Goal: Task Accomplishment & Management: Complete application form

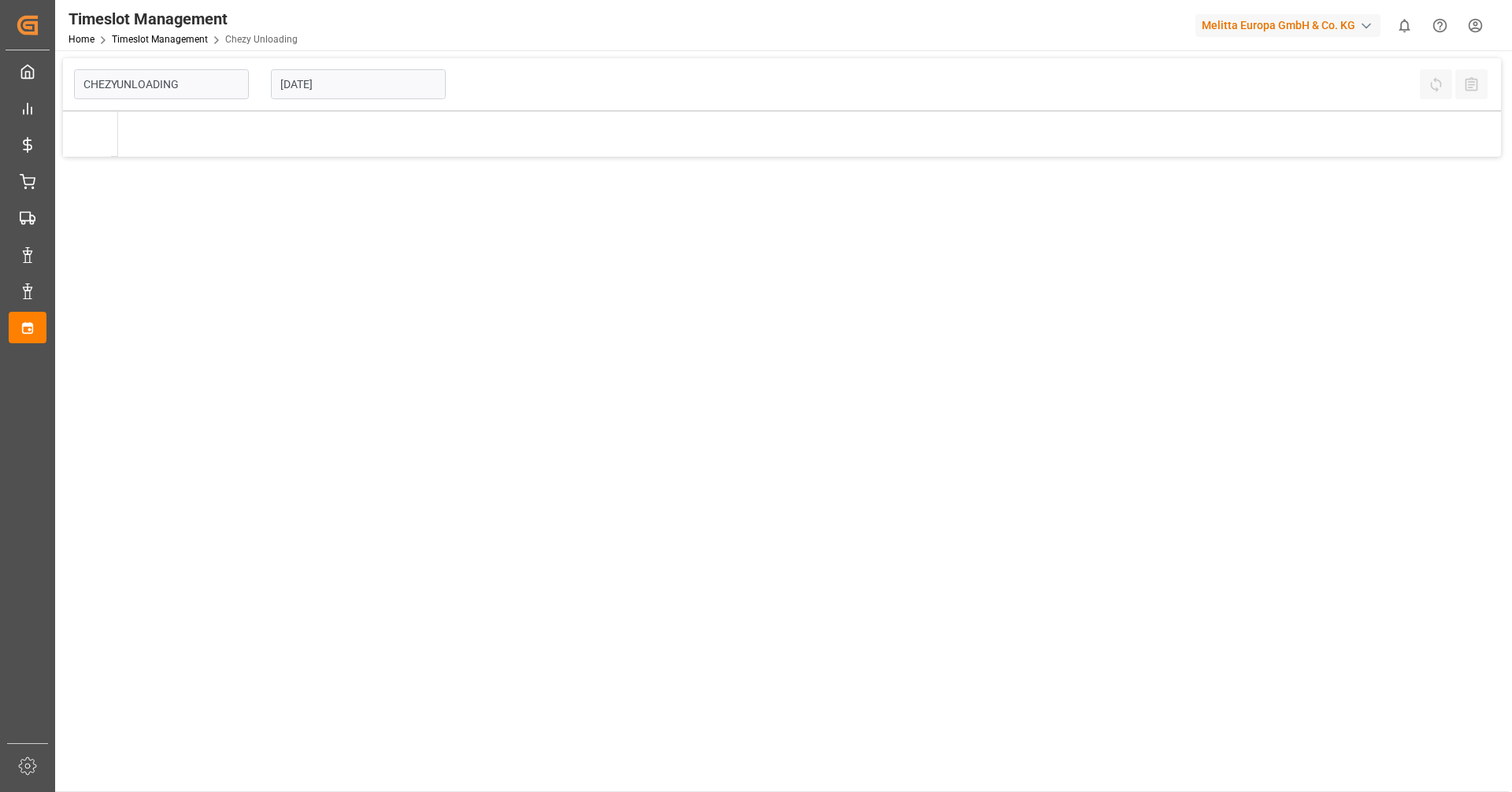
click at [307, 82] on input "[DATE]" at bounding box center [358, 84] width 175 height 30
type input "Chezy Unloading"
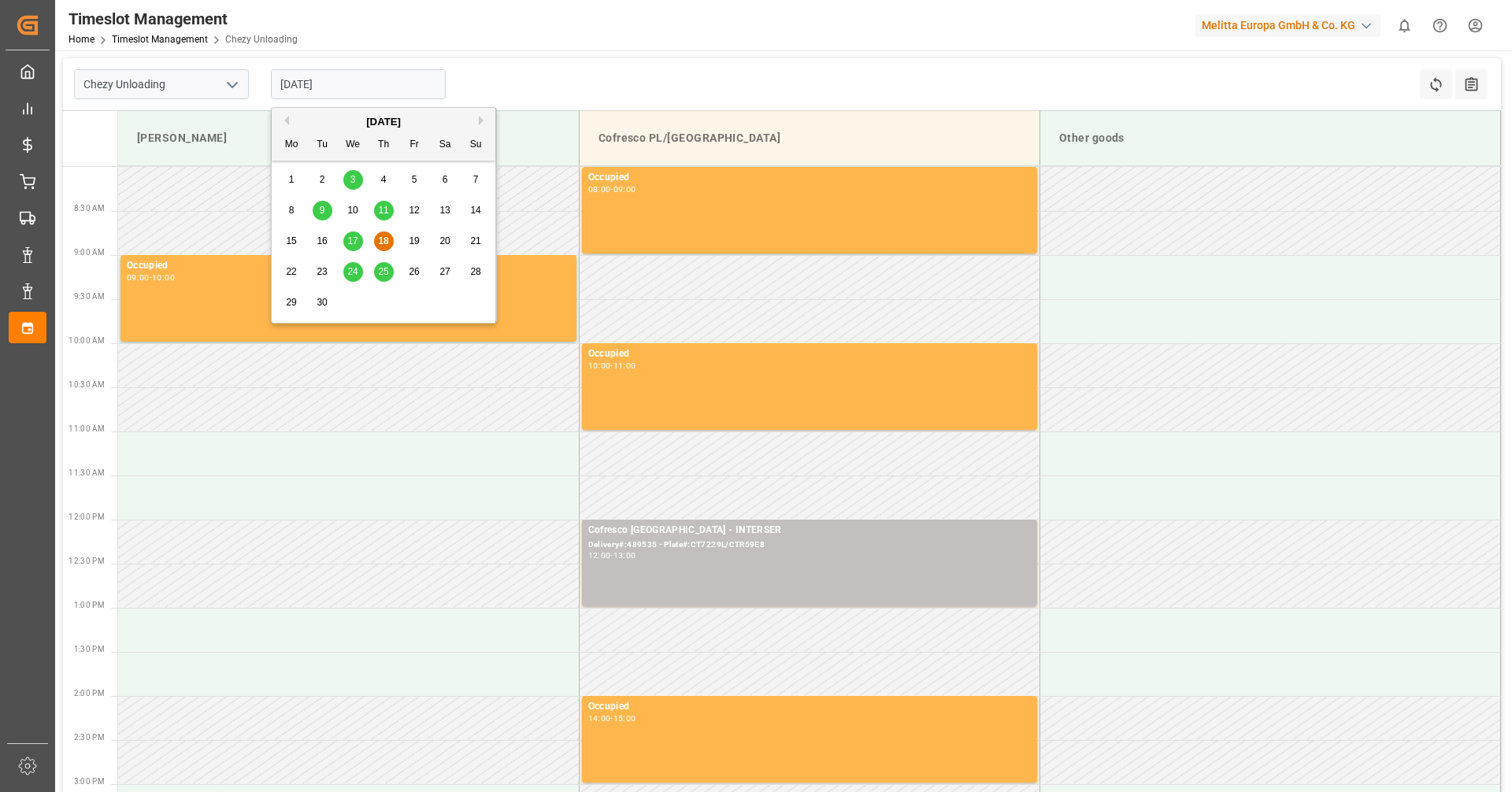
click at [350, 273] on span "24" at bounding box center [352, 271] width 10 height 11
type input "[DATE]"
